Goal: Information Seeking & Learning: Check status

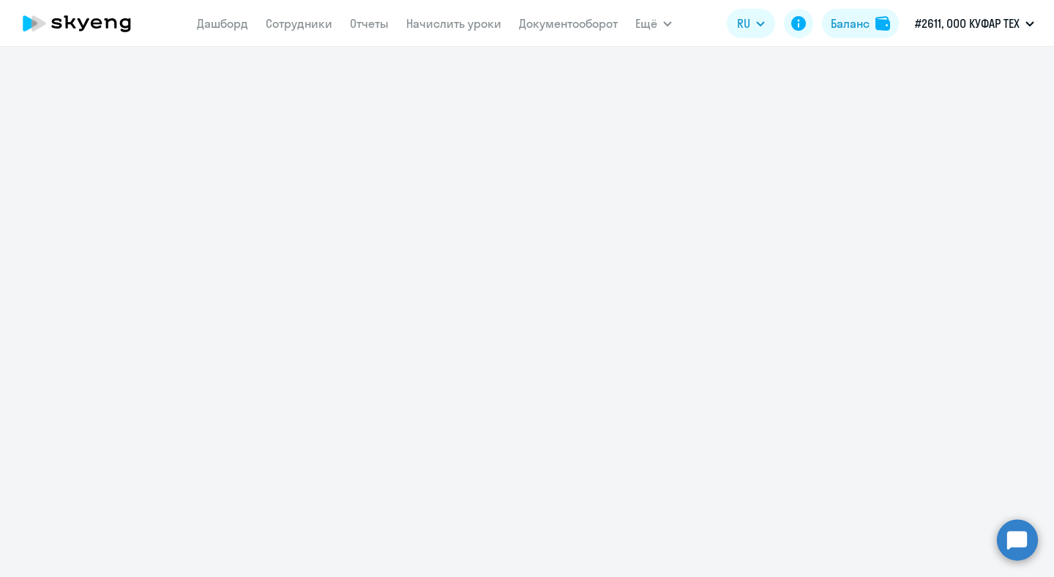
click at [849, 154] on div at bounding box center [527, 312] width 1054 height 530
click at [531, 197] on div at bounding box center [527, 312] width 1054 height 530
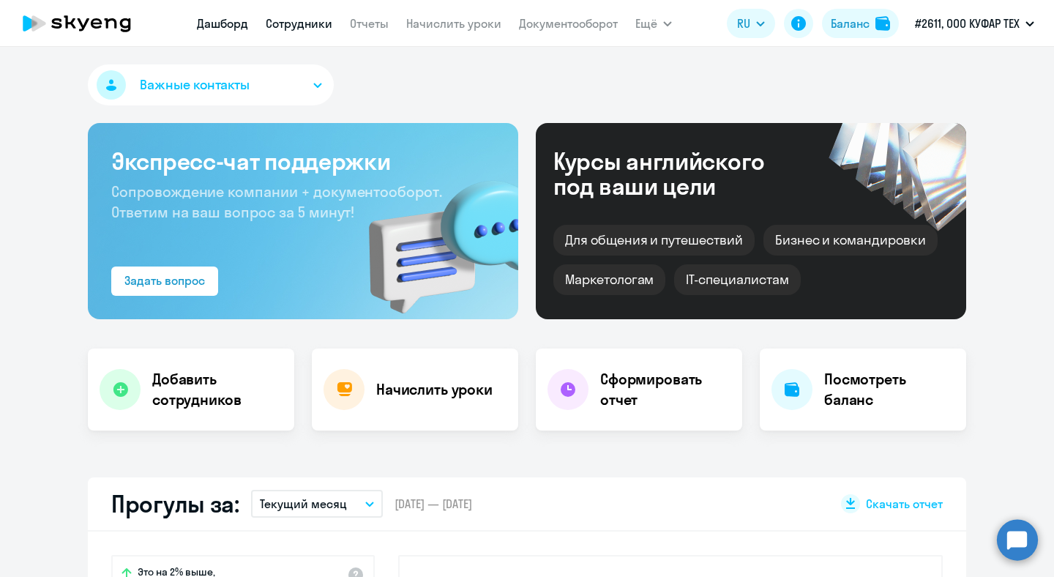
click at [280, 22] on link "Сотрудники" at bounding box center [299, 23] width 67 height 15
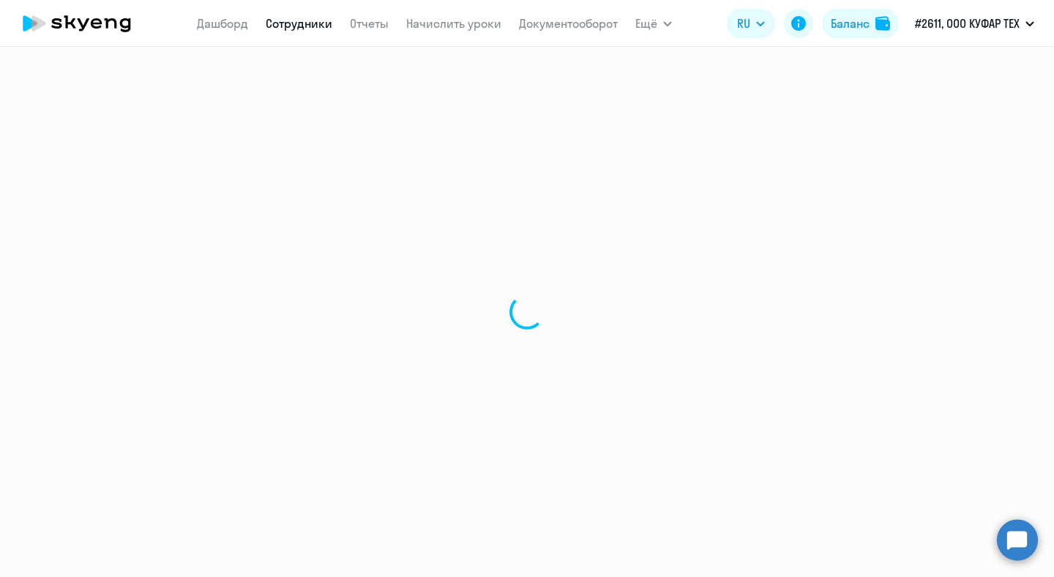
select select "30"
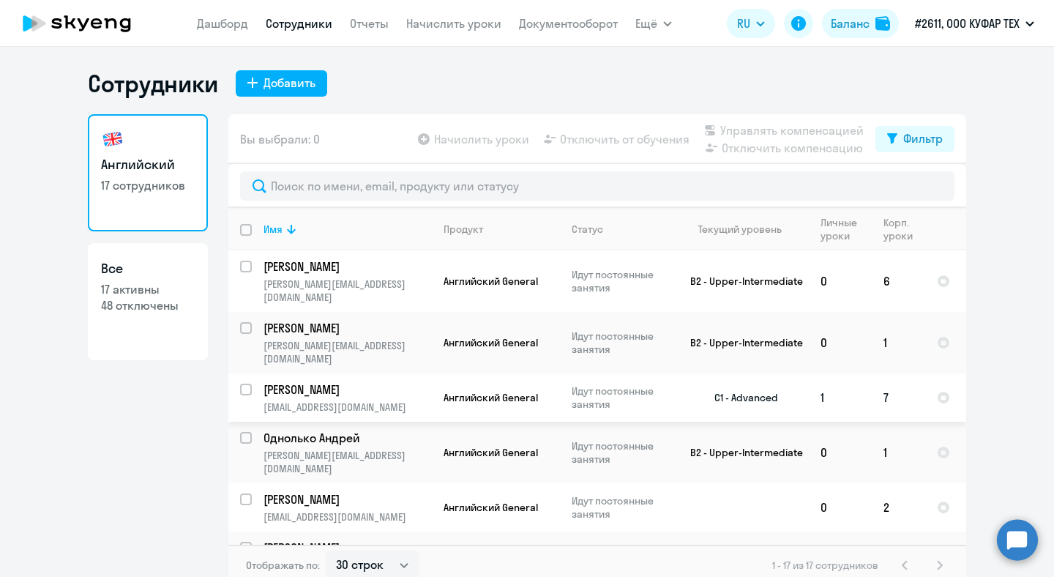
click at [352, 373] on td "Пимченков Роман raman.pimchankau@kufar.by" at bounding box center [342, 397] width 180 height 48
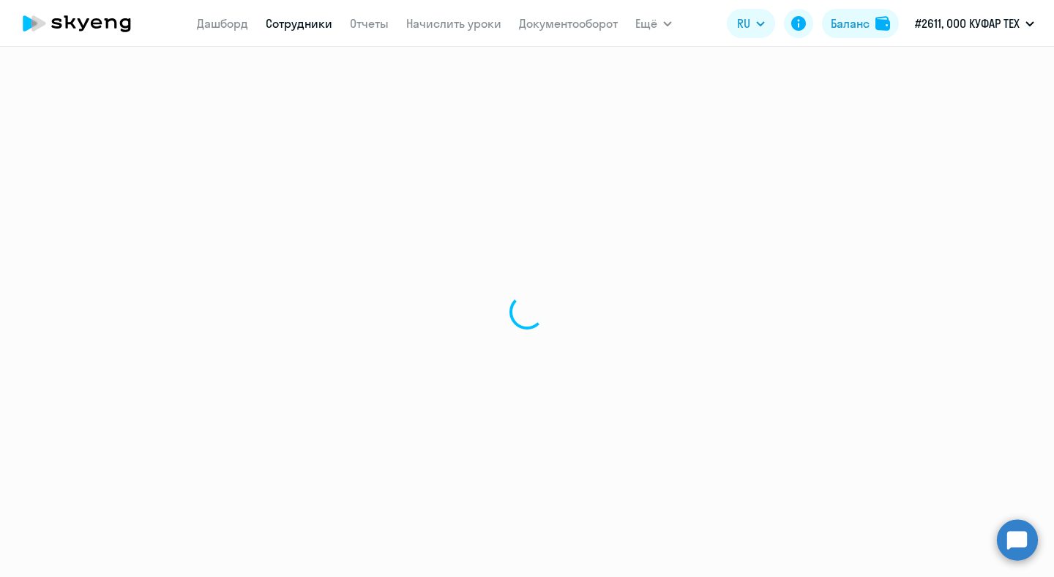
select select "english"
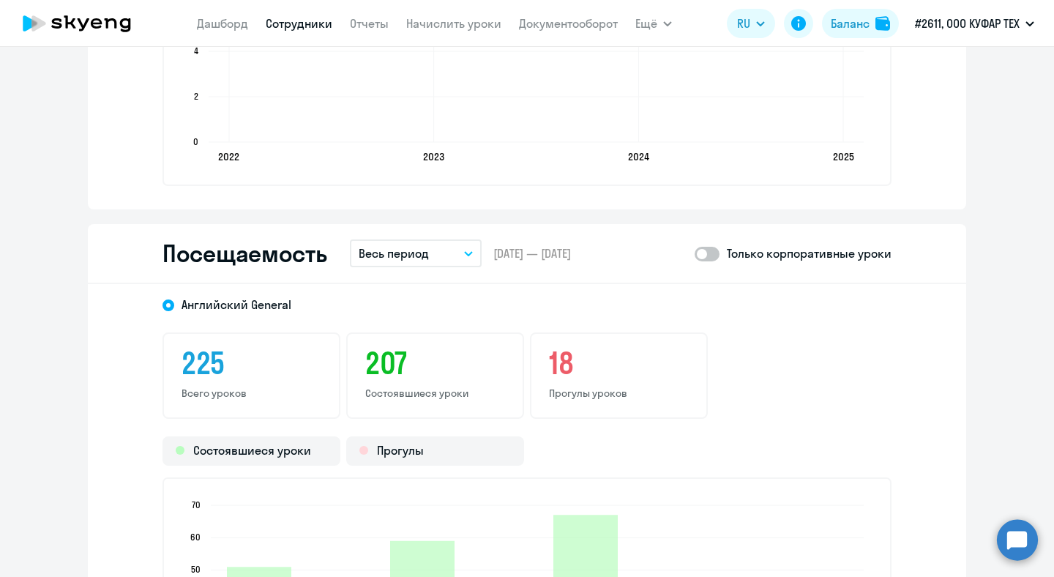
scroll to position [1859, 0]
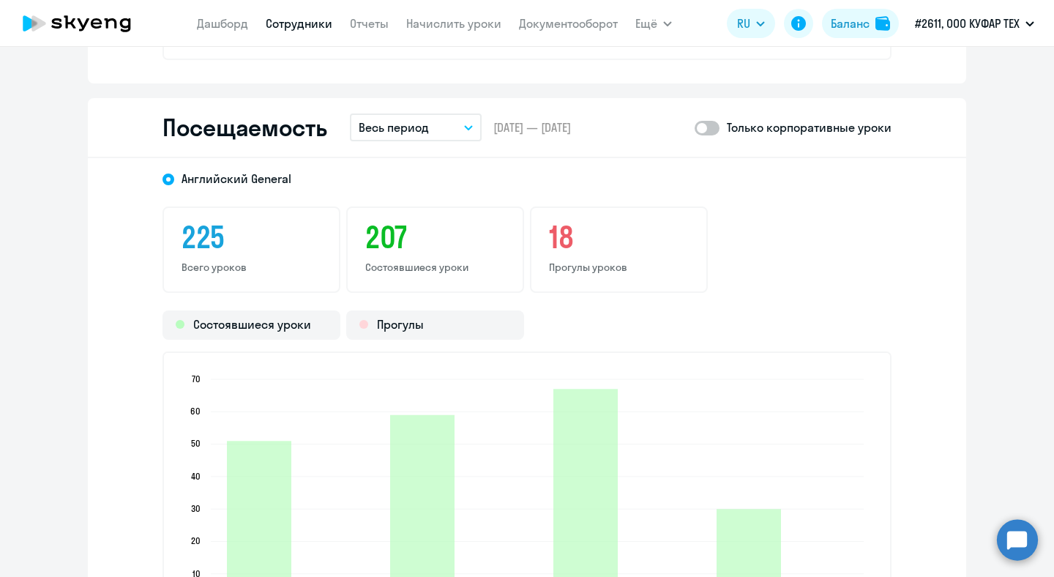
click at [456, 117] on button "Весь период" at bounding box center [416, 127] width 132 height 28
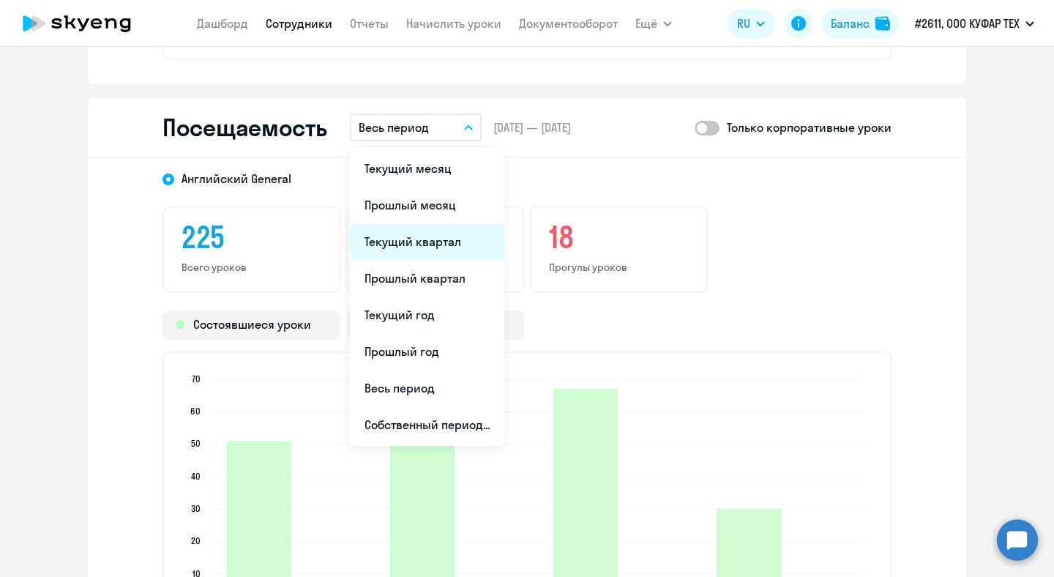
click at [457, 241] on li "Текущий квартал" at bounding box center [427, 241] width 154 height 37
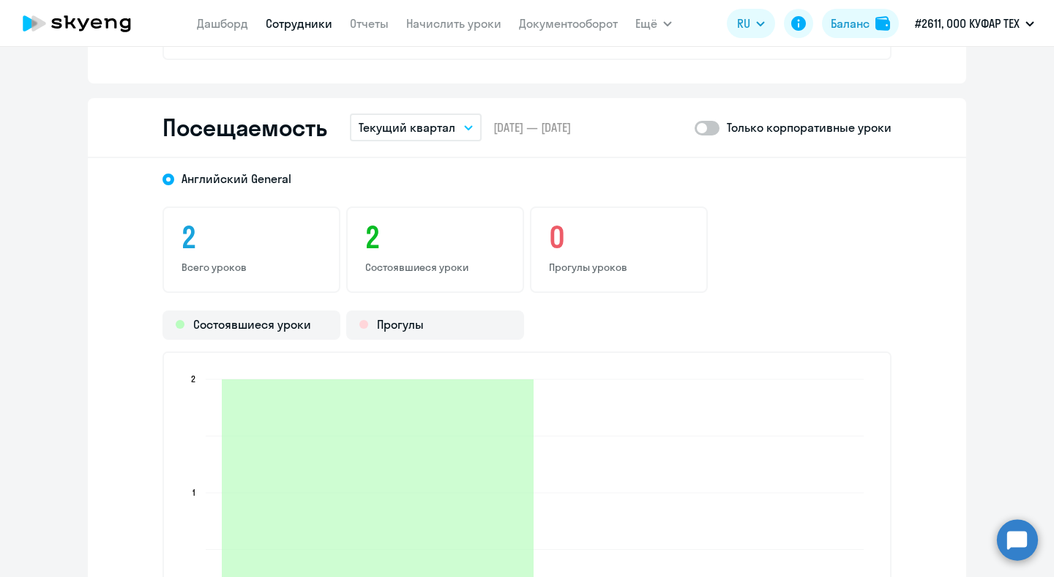
click at [454, 124] on button "Текущий квартал" at bounding box center [416, 127] width 132 height 28
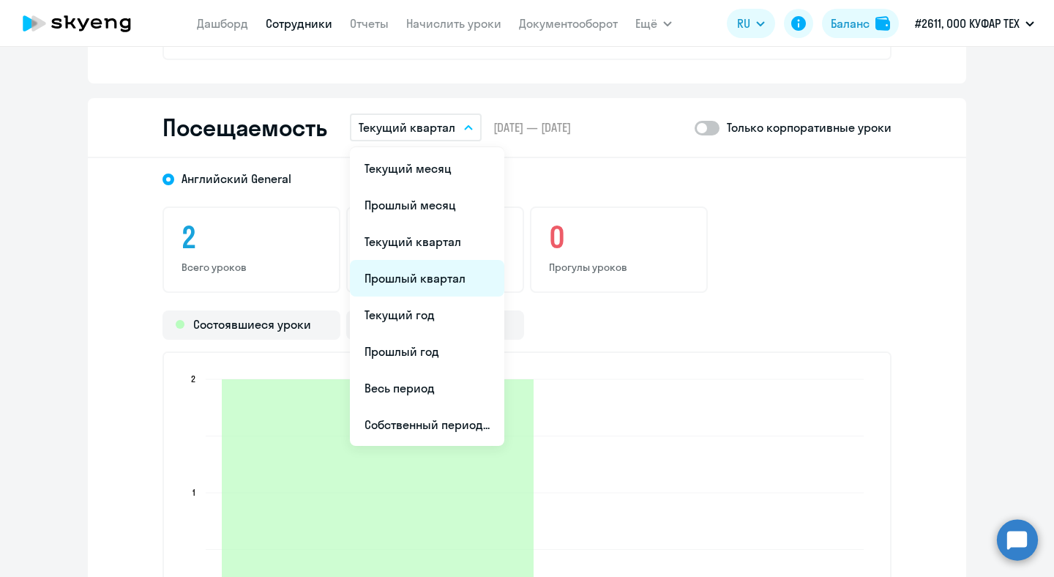
click at [454, 281] on li "Прошлый квартал" at bounding box center [427, 278] width 154 height 37
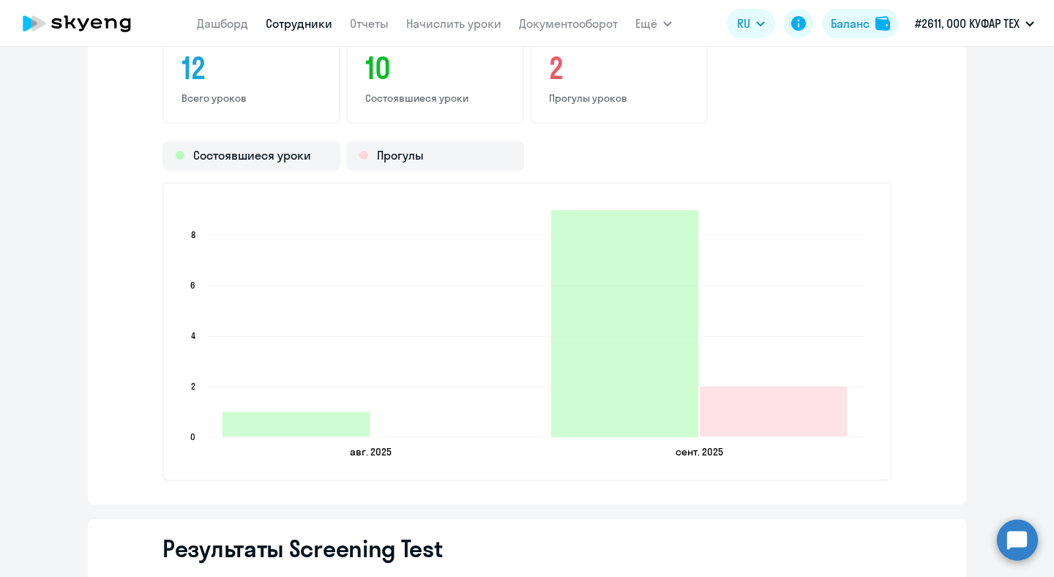
scroll to position [2040, 0]
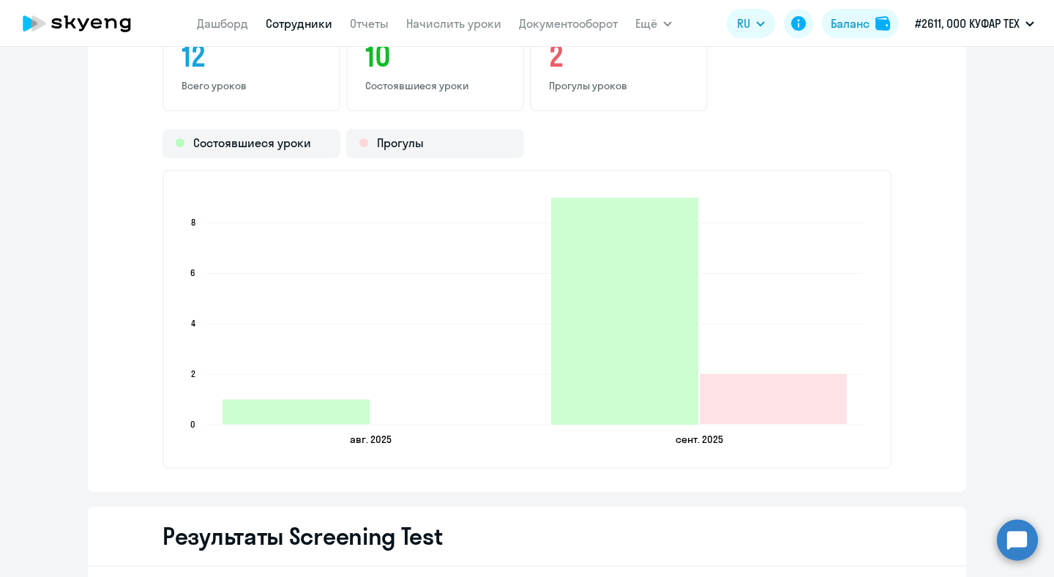
click at [73, 18] on icon at bounding box center [70, 21] width 12 height 13
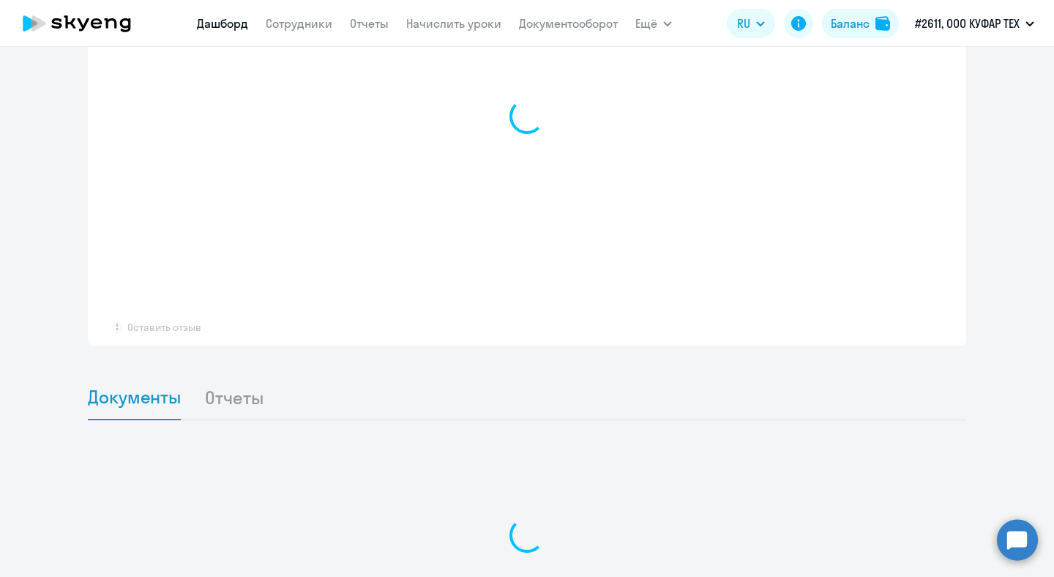
scroll to position [1181, 0]
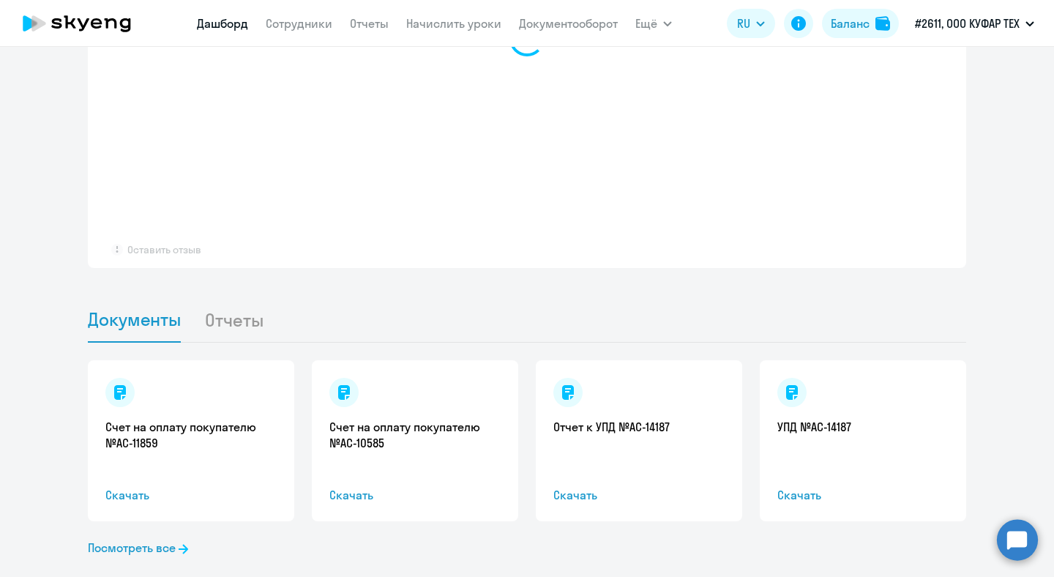
select select "30"
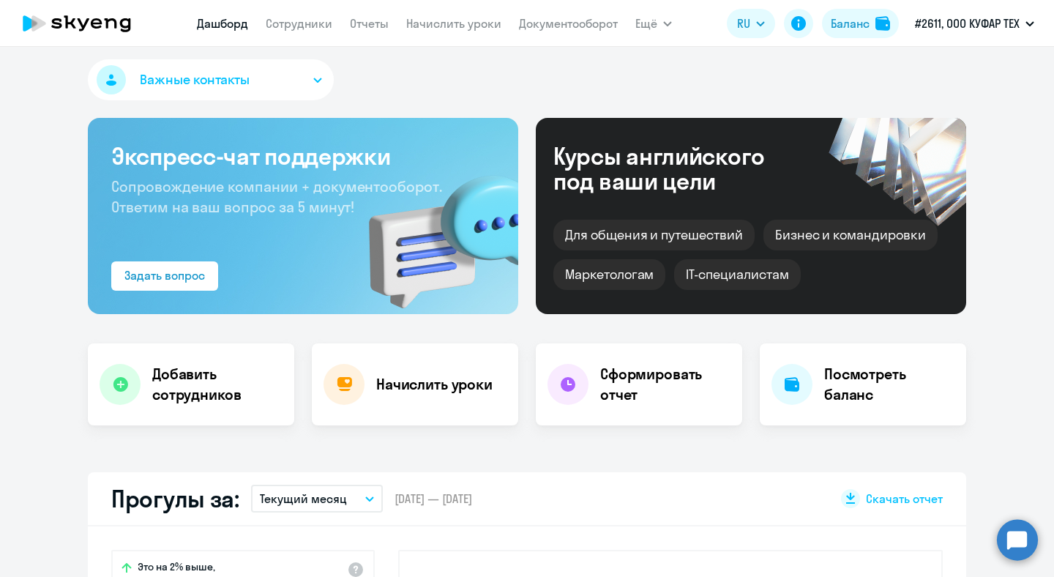
scroll to position [0, 0]
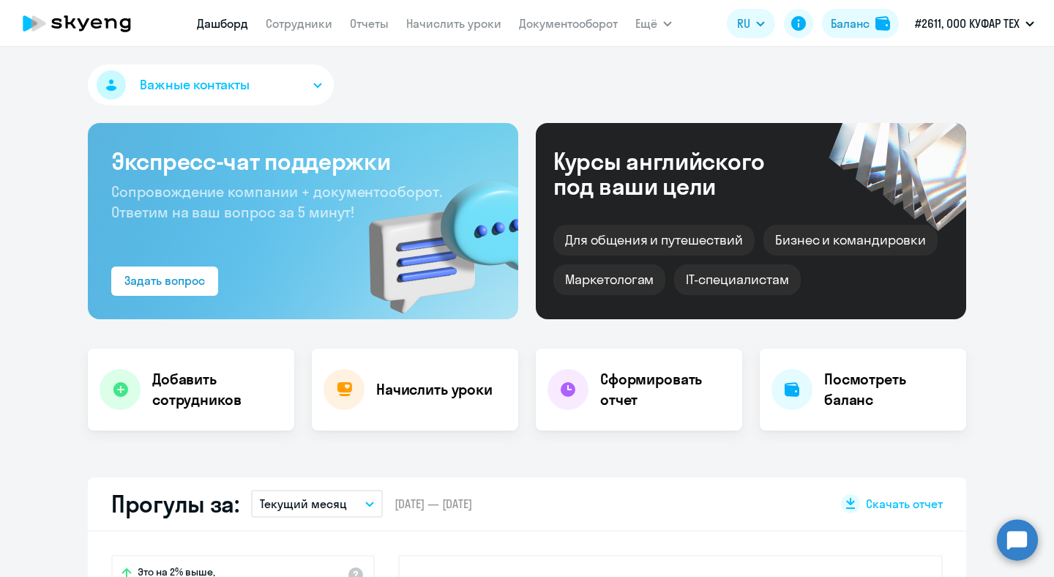
click at [304, 32] on nav "[PERSON_NAME] Отчеты Начислить уроки Документооборот" at bounding box center [407, 23] width 421 height 29
click at [319, 25] on link "Сотрудники" at bounding box center [299, 23] width 67 height 15
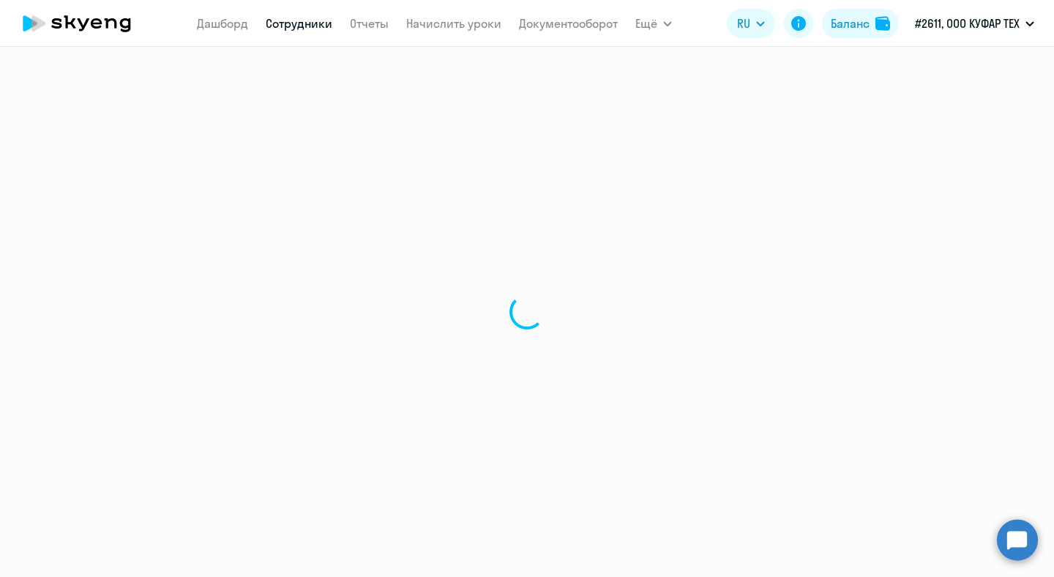
select select "30"
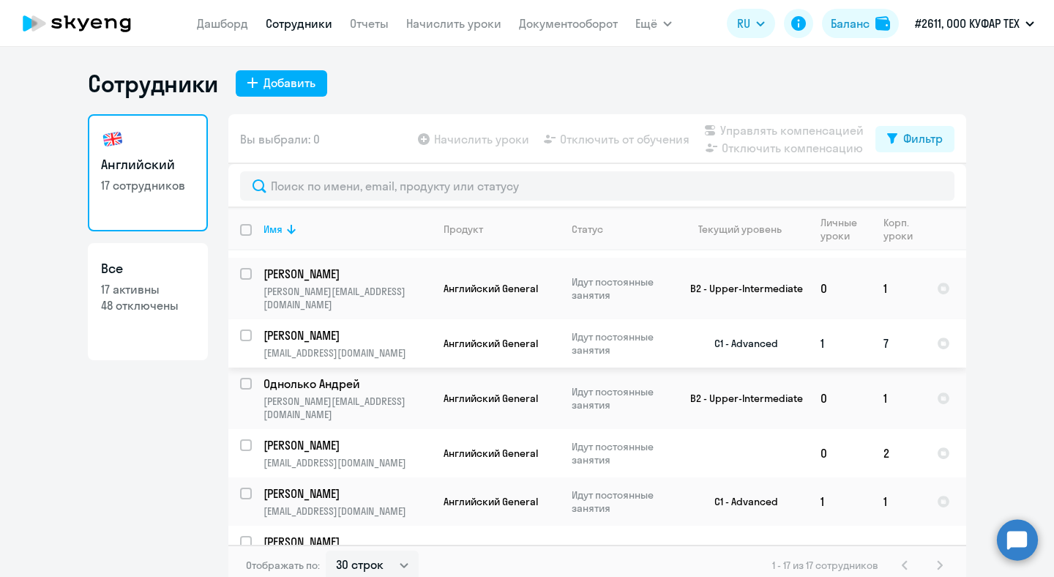
scroll to position [69, 0]
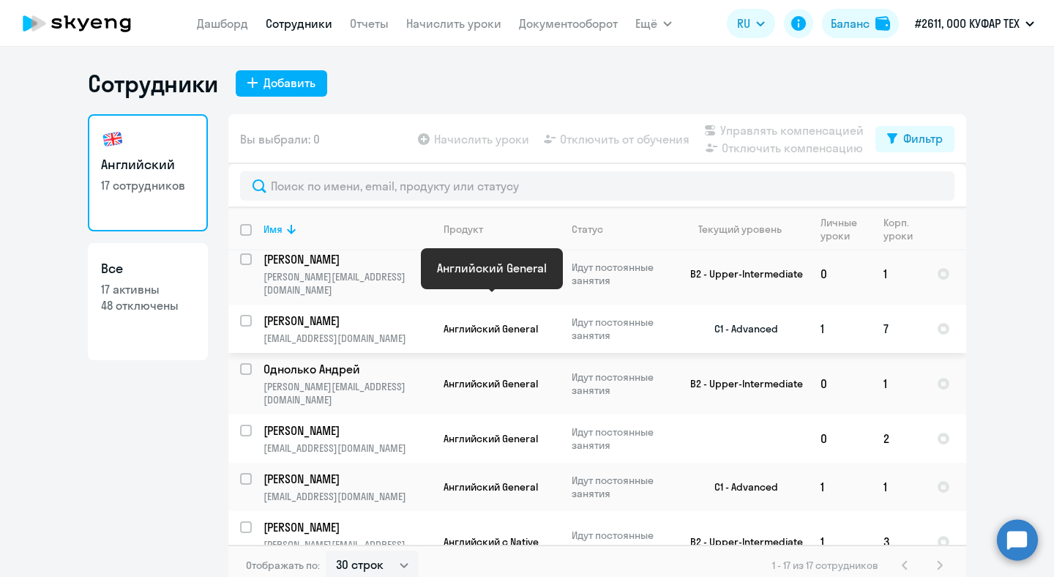
click at [485, 322] on span "Английский General" at bounding box center [490, 328] width 94 height 13
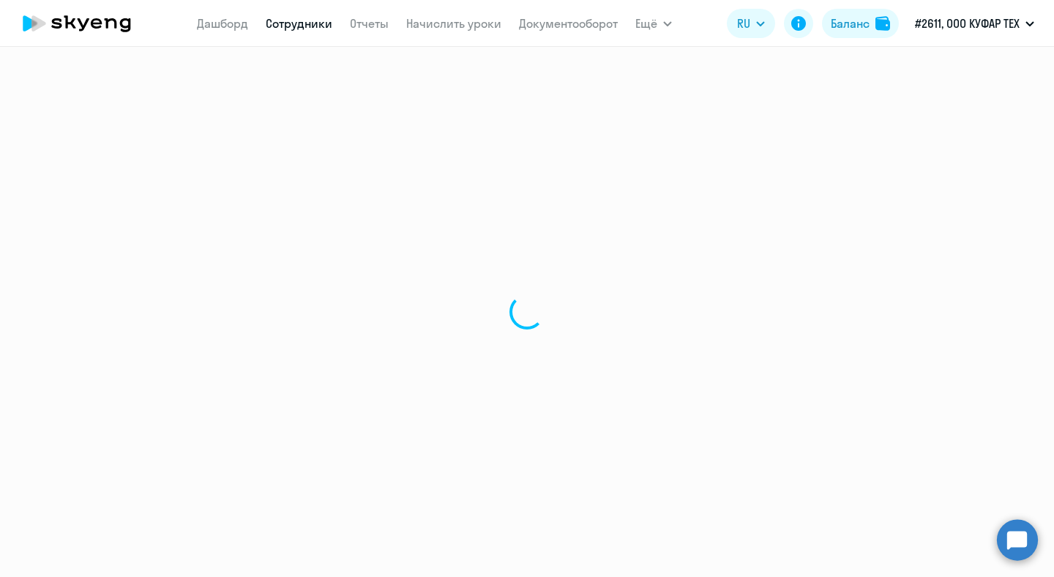
select select "english"
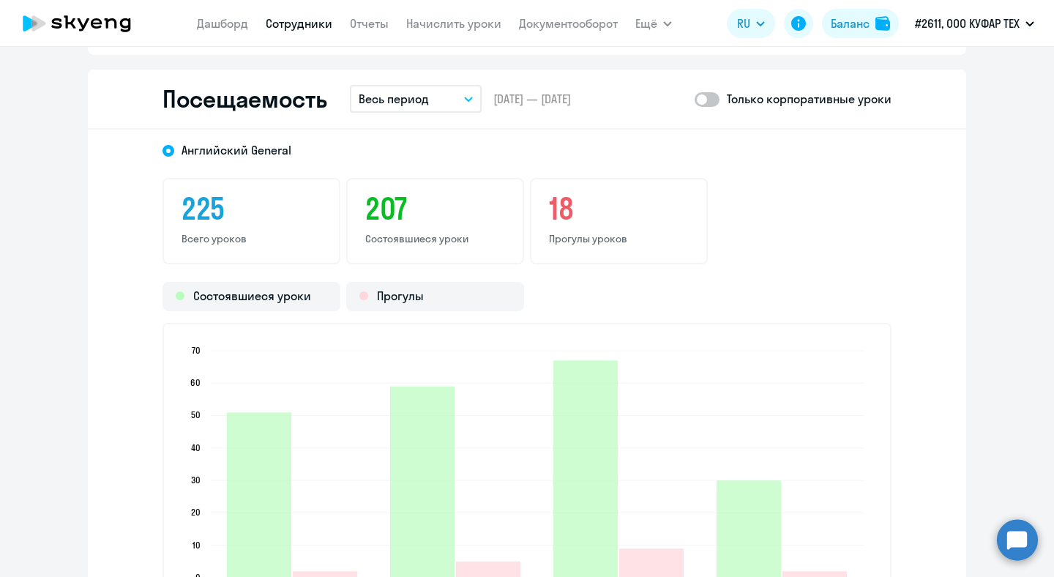
scroll to position [1868, 0]
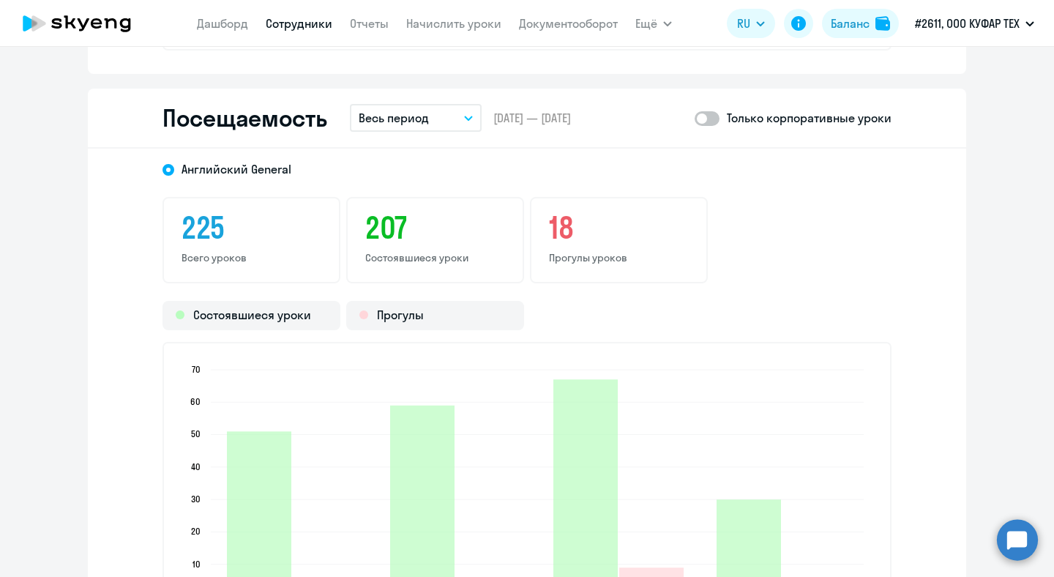
click at [411, 106] on button "Весь период" at bounding box center [416, 118] width 132 height 28
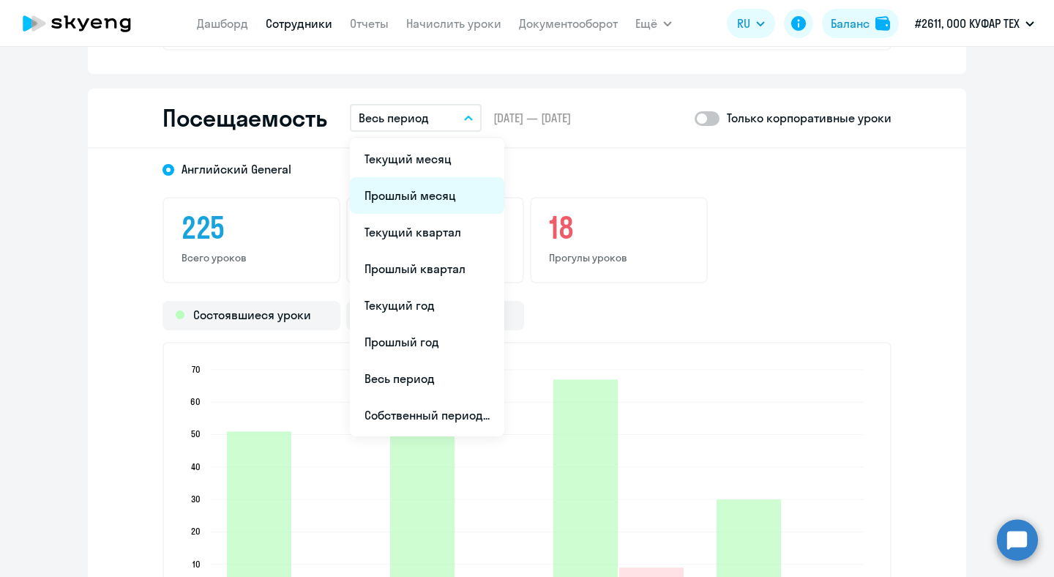
click at [435, 192] on li "Прошлый месяц" at bounding box center [427, 195] width 154 height 37
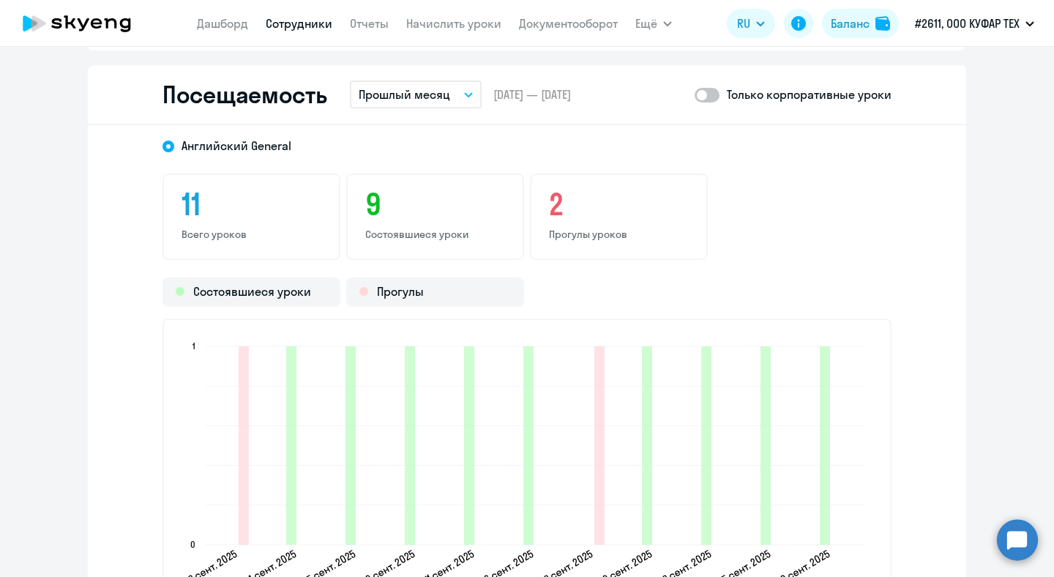
scroll to position [1882, 0]
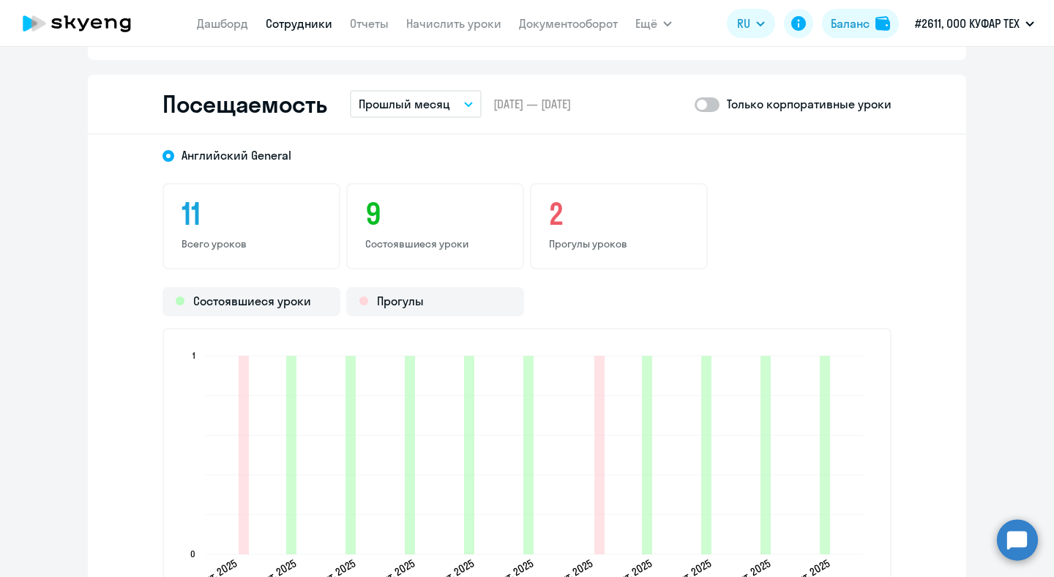
click at [443, 101] on p "Прошлый месяц" at bounding box center [404, 104] width 91 height 18
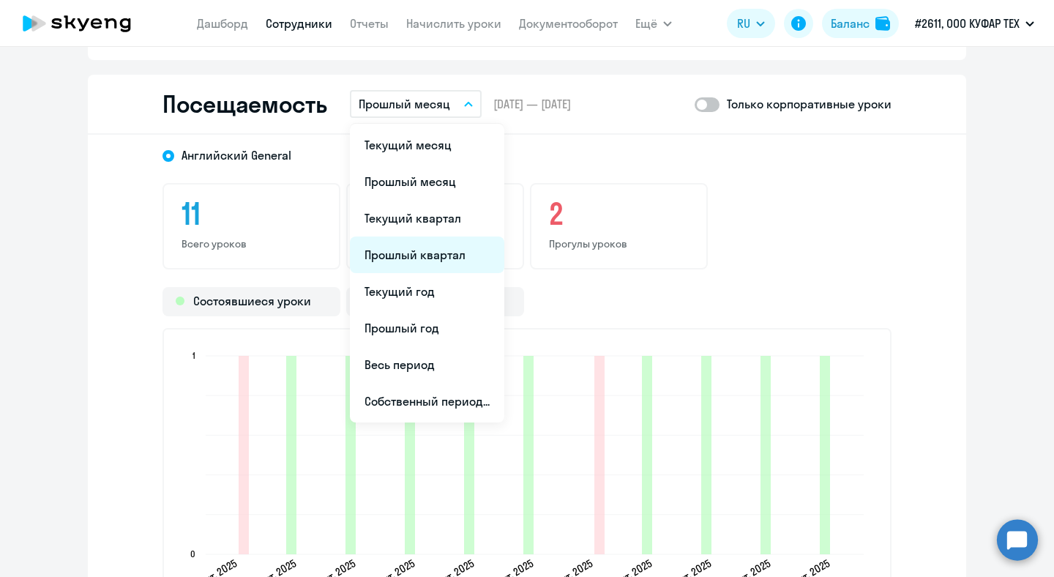
click at [451, 253] on li "Прошлый квартал" at bounding box center [427, 254] width 154 height 37
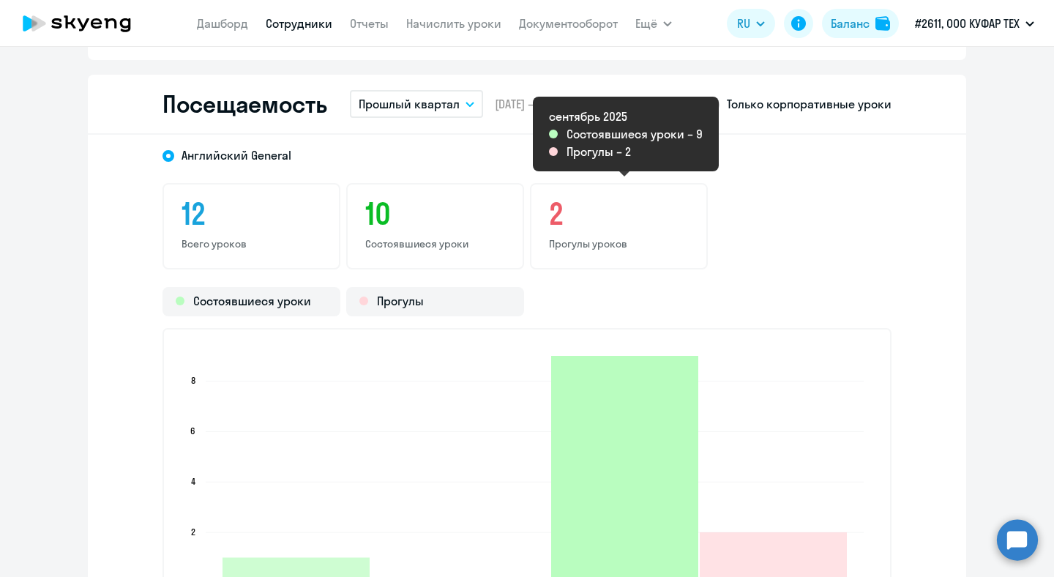
scroll to position [1857, 0]
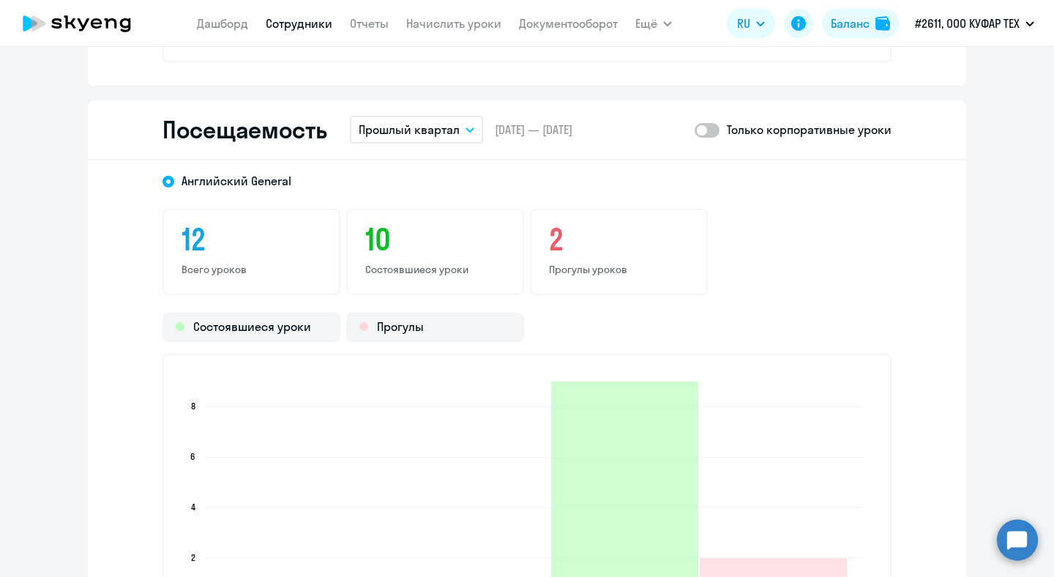
click at [427, 129] on p "Прошлый квартал" at bounding box center [409, 130] width 101 height 18
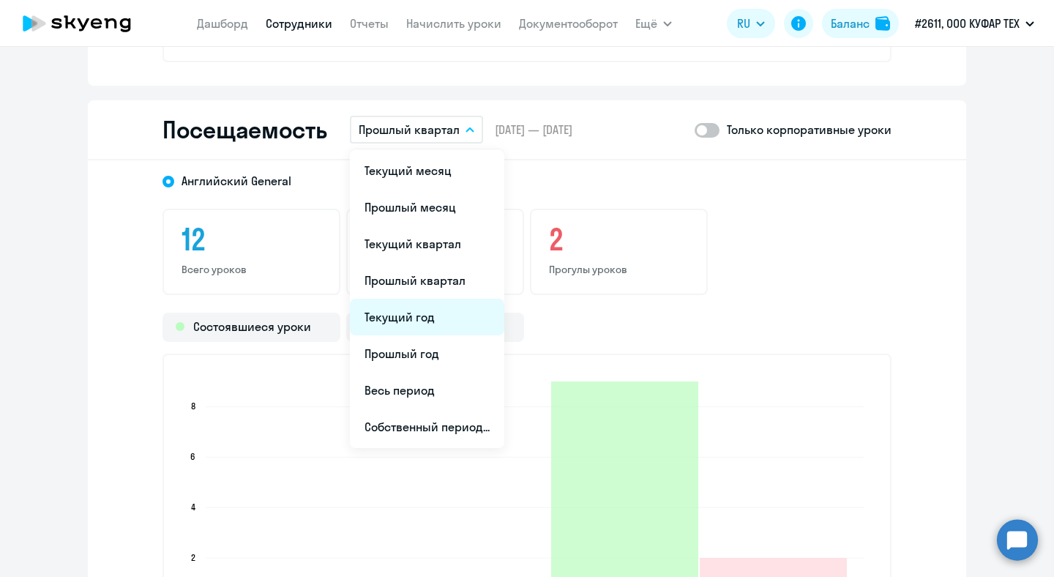
click at [434, 304] on li "Текущий год" at bounding box center [427, 317] width 154 height 37
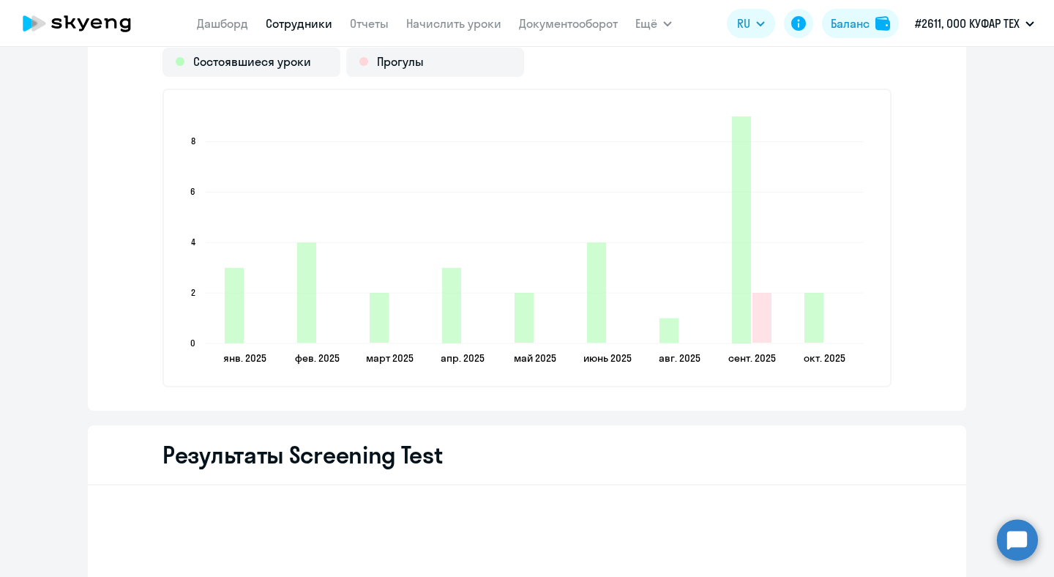
scroll to position [2123, 0]
